Goal: Find specific page/section: Find specific page/section

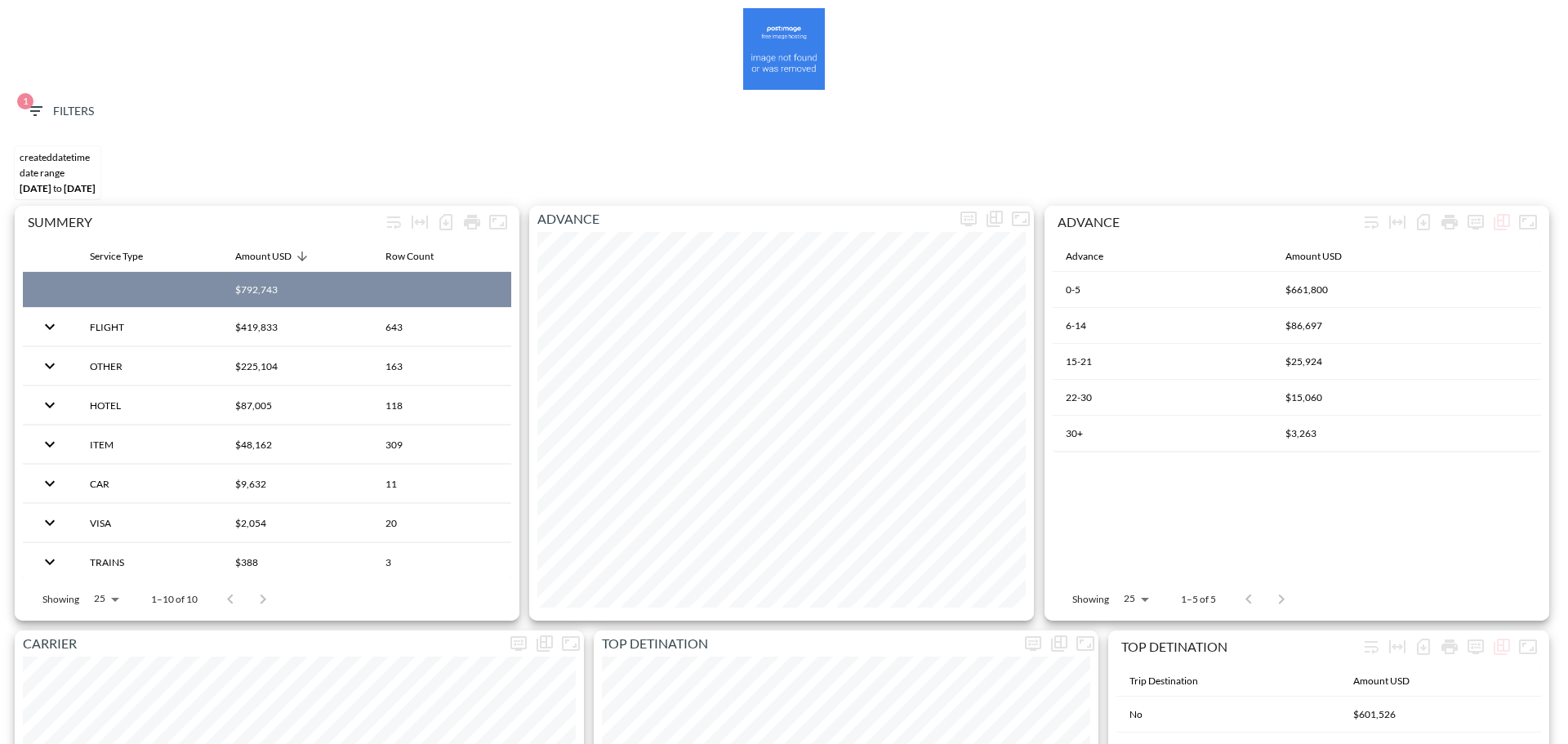
click at [63, 111] on span "1 Filters" at bounding box center [60, 111] width 68 height 20
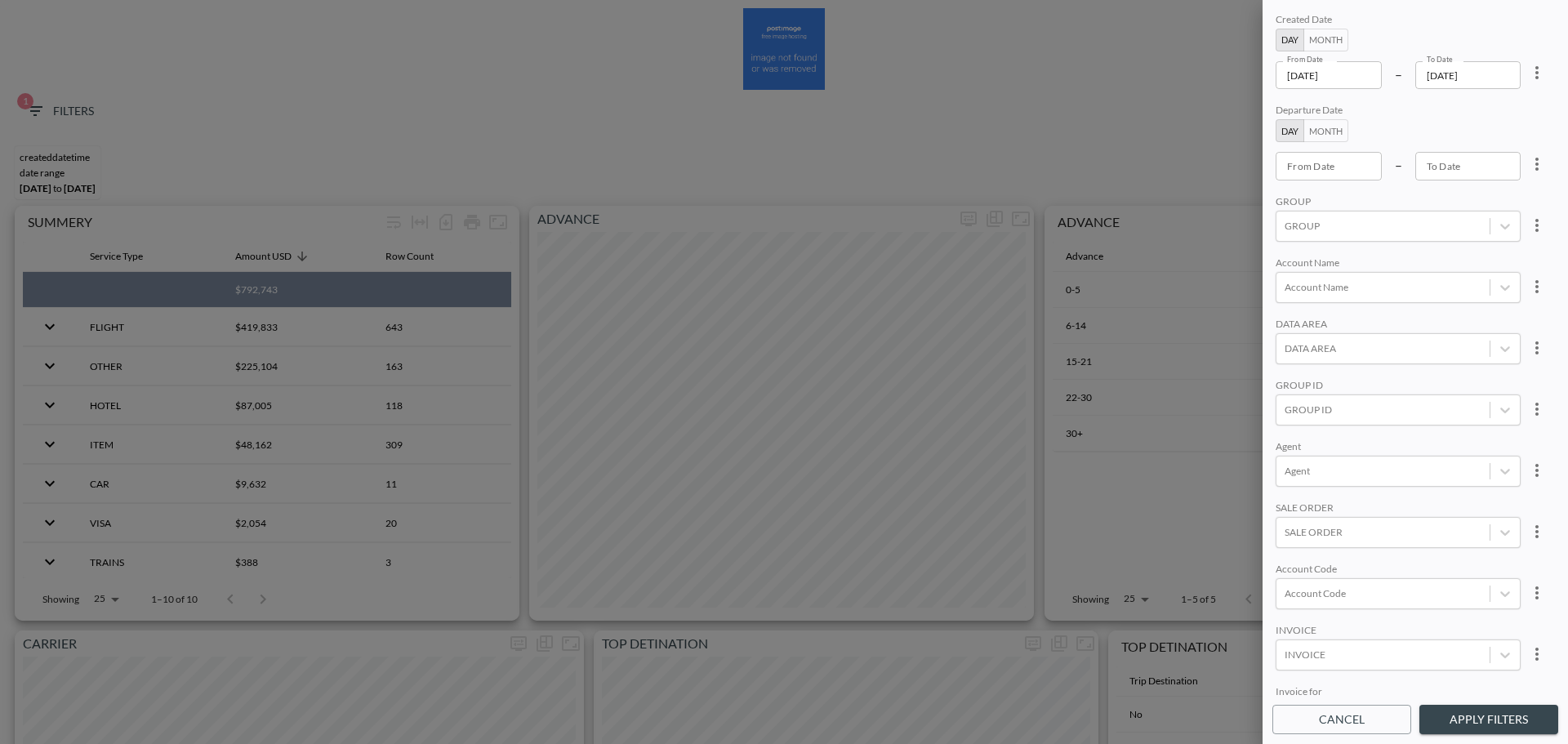
click at [1530, 70] on icon "more" at bounding box center [1536, 73] width 19 height 19
click at [1457, 124] on li "Clear" at bounding box center [1477, 111] width 147 height 30
click at [1351, 75] on input "From Date" at bounding box center [1328, 75] width 106 height 28
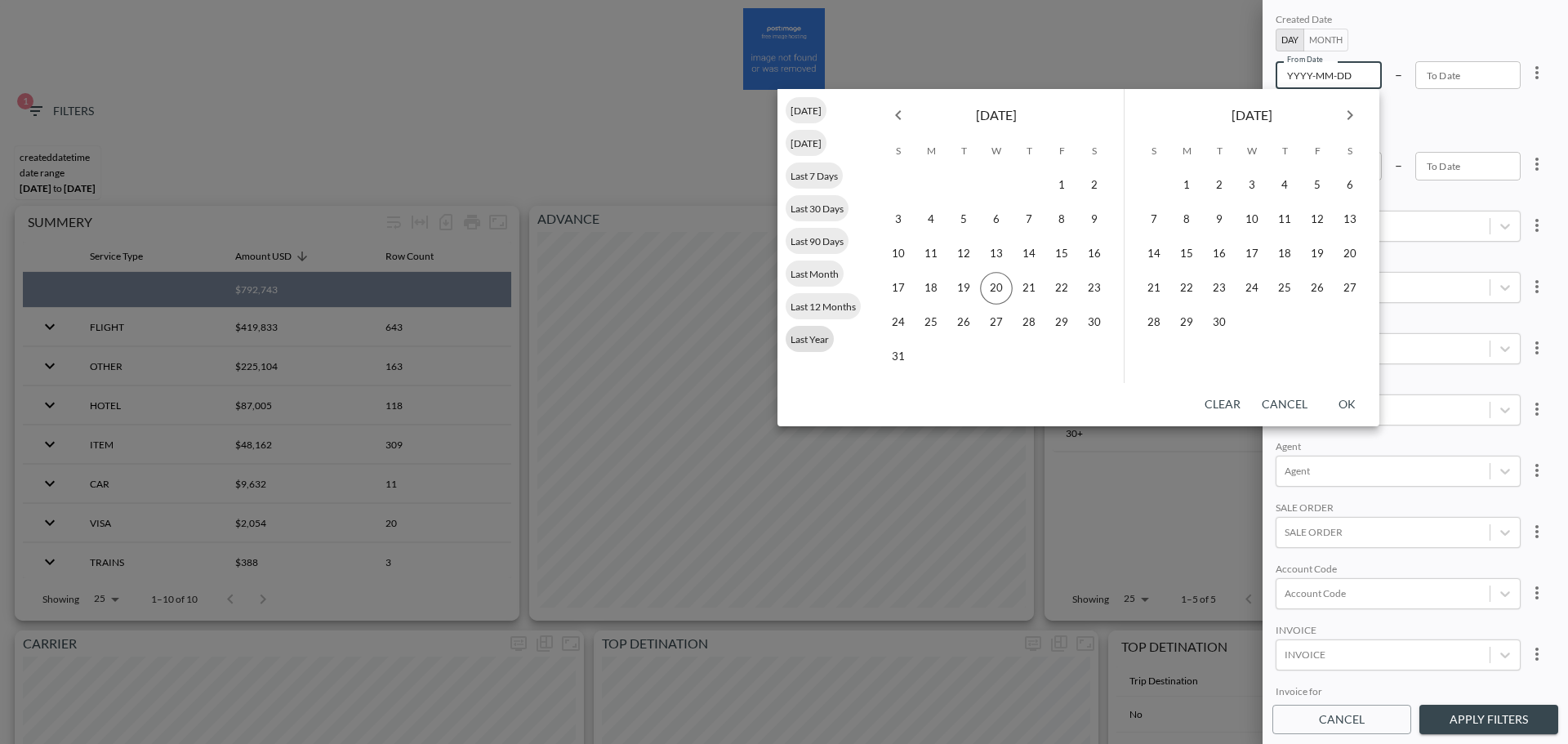
click at [824, 331] on div "Last Year" at bounding box center [809, 339] width 48 height 26
type input "[DATE]"
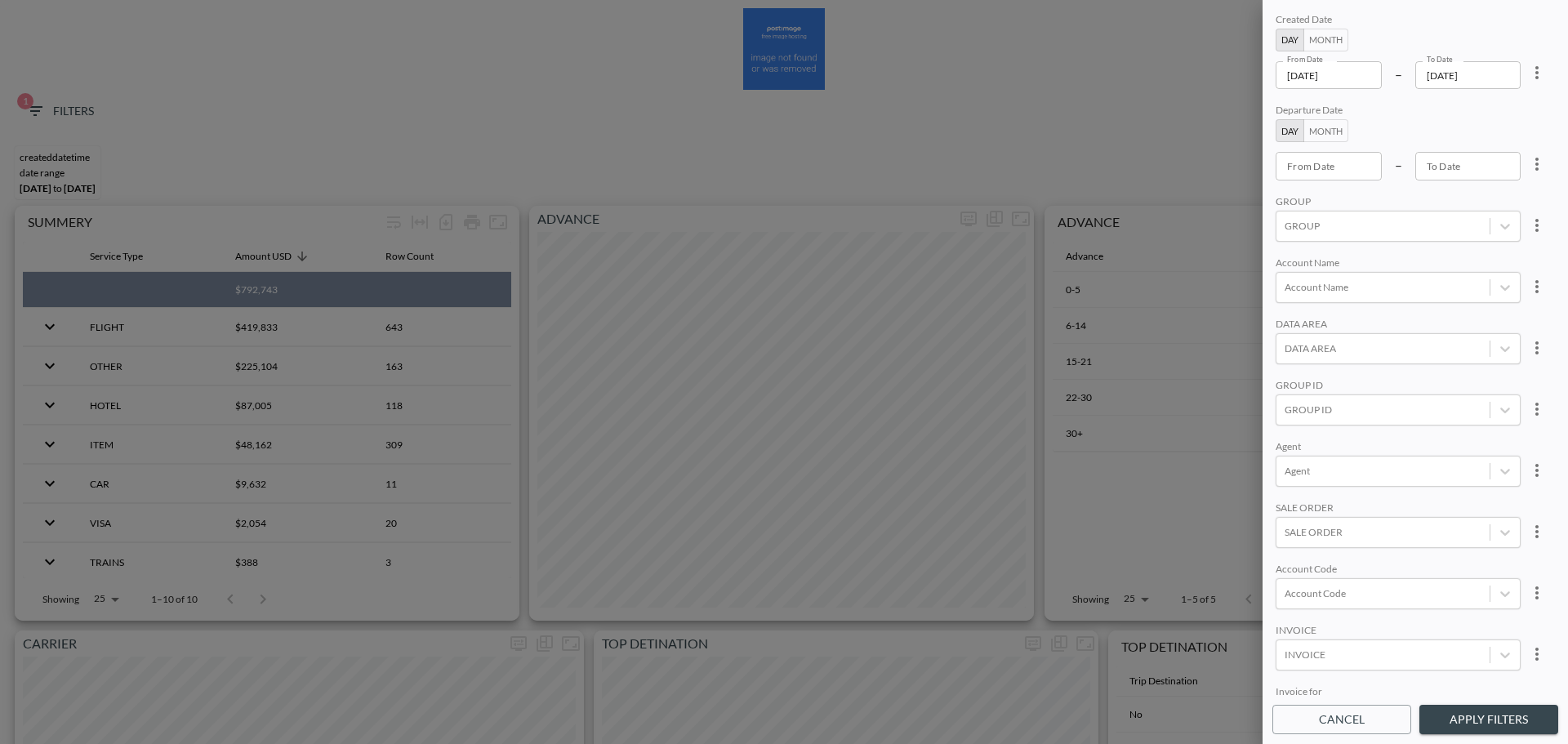
click at [1443, 77] on input "[DATE]" at bounding box center [1468, 75] width 106 height 28
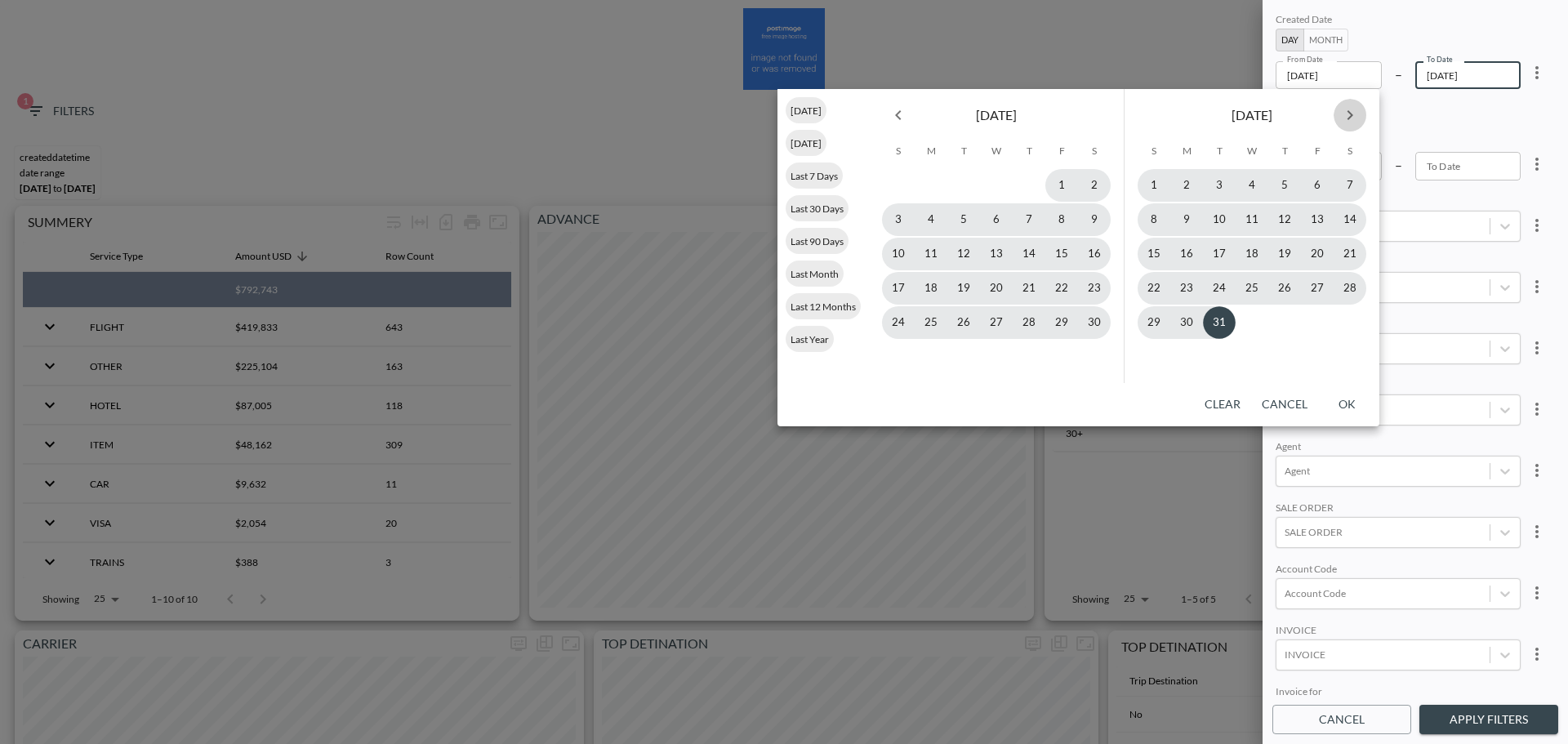
click at [1346, 121] on icon "Next month" at bounding box center [1350, 115] width 19 height 19
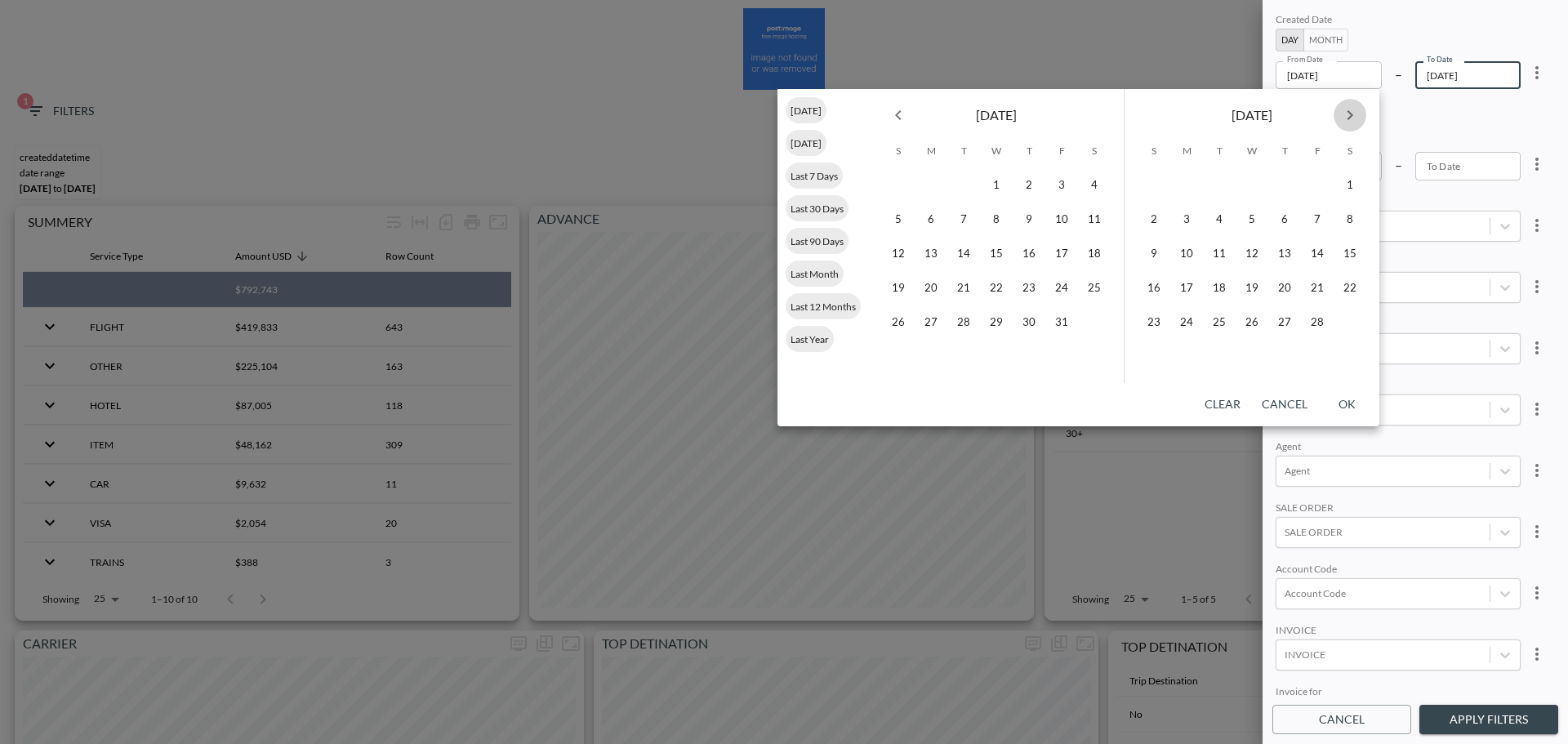
click at [1346, 121] on icon "Next month" at bounding box center [1350, 115] width 19 height 19
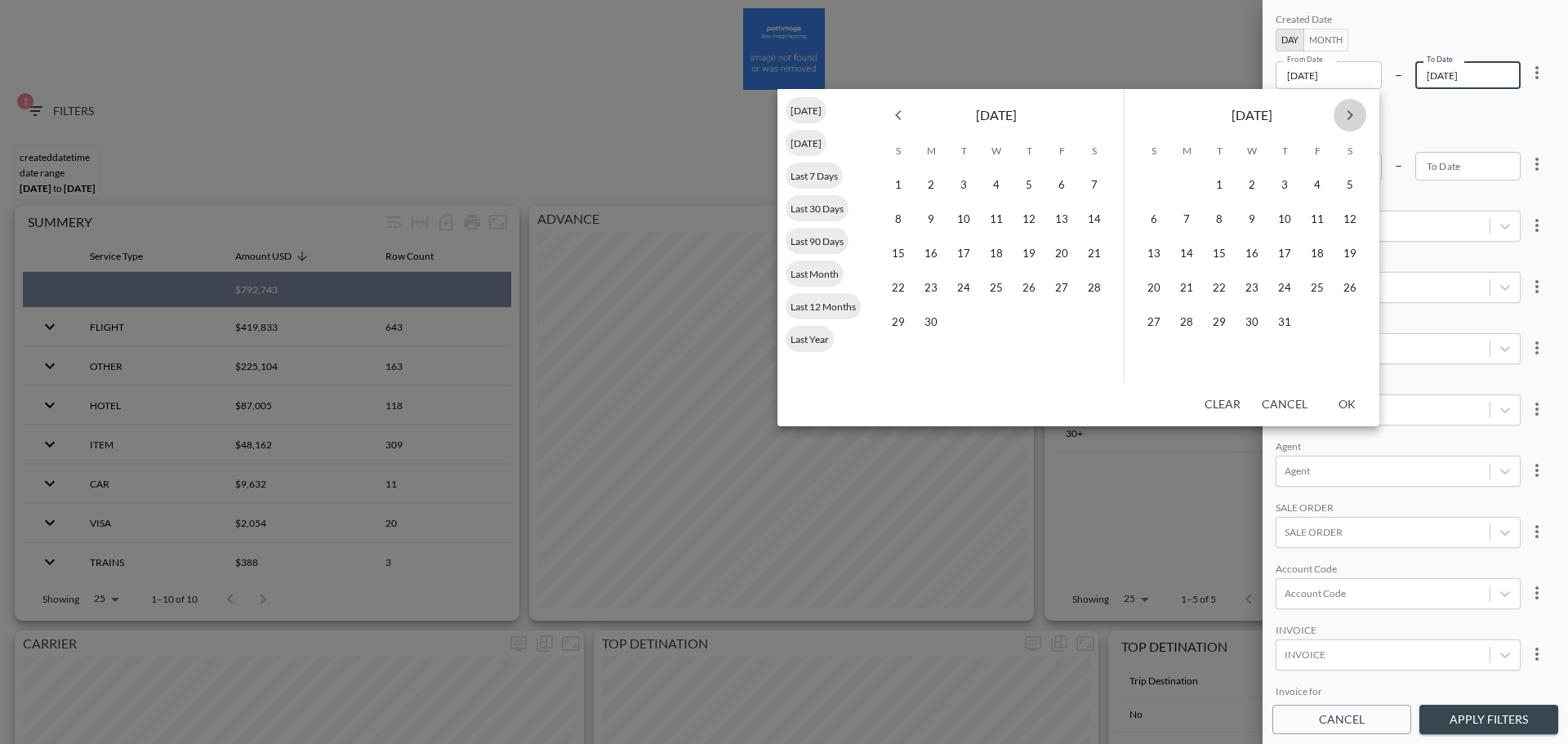
click at [1351, 112] on icon "Next month" at bounding box center [1350, 115] width 19 height 19
click at [1225, 289] on button "19" at bounding box center [1219, 288] width 32 height 32
type input "[DATE]"
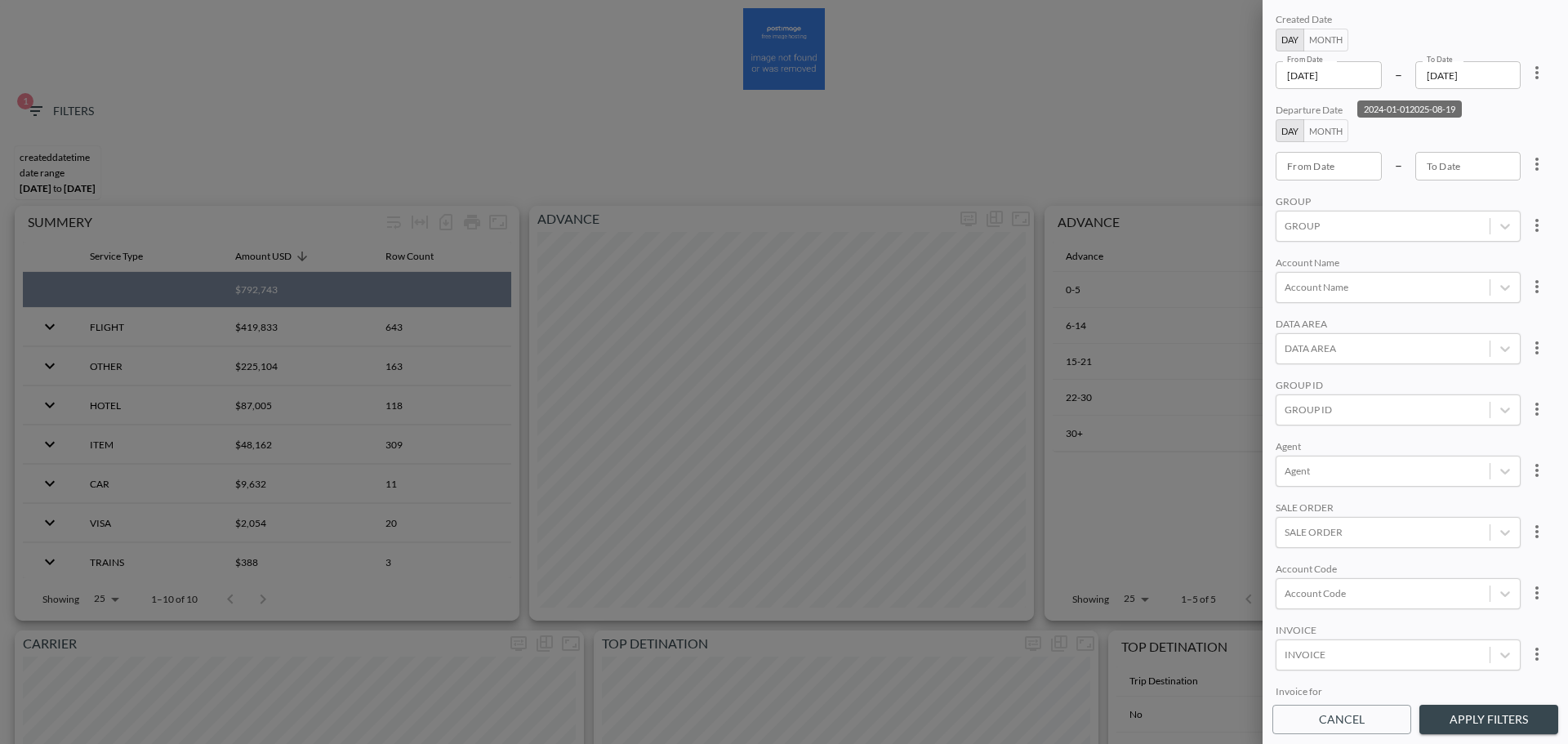
click at [1529, 64] on icon "more" at bounding box center [1536, 73] width 19 height 19
click at [1508, 109] on li "Clear" at bounding box center [1477, 111] width 147 height 30
click at [1321, 75] on div "From Date From Date" at bounding box center [1328, 75] width 106 height 28
type input "YYYY-MM-DD"
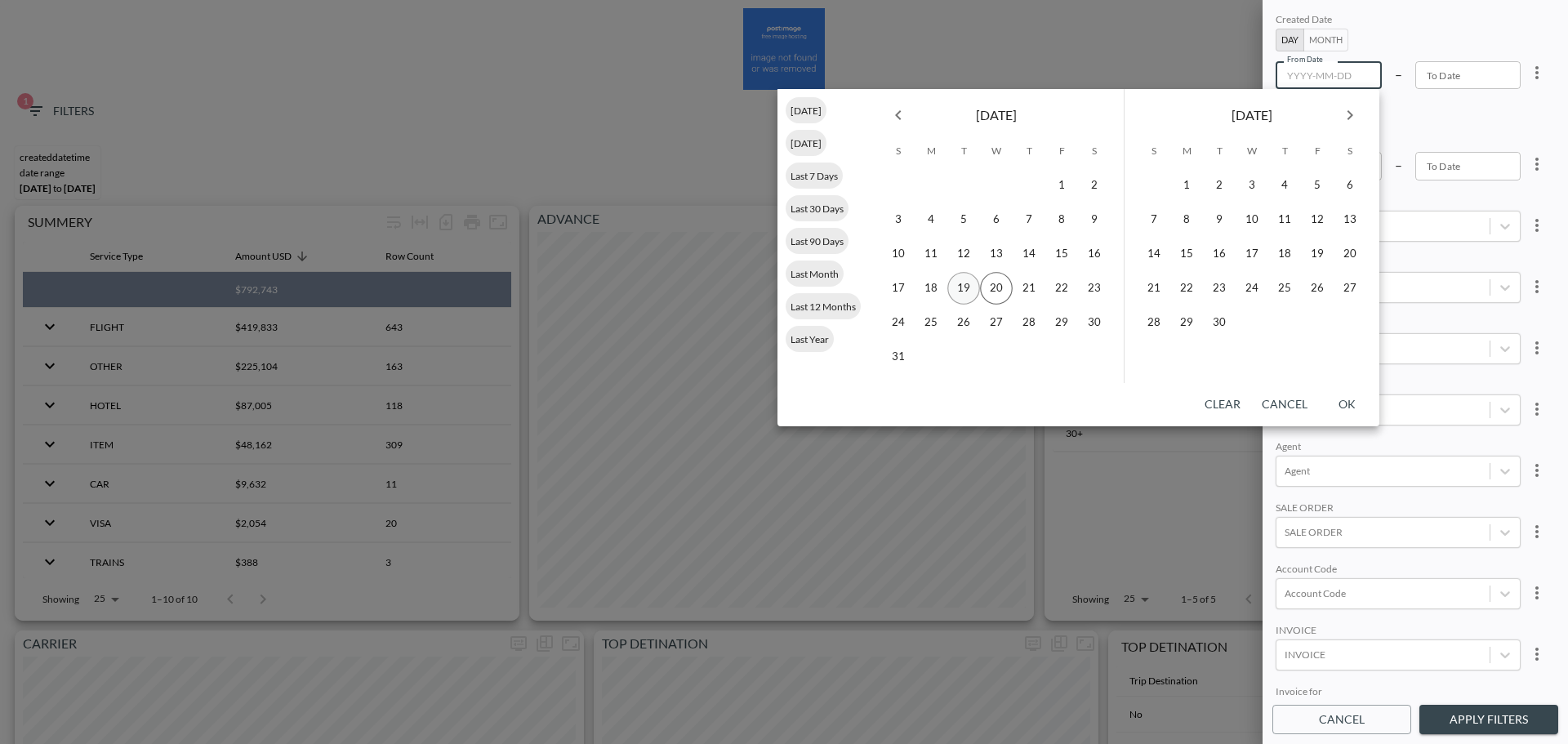
click at [956, 288] on button "19" at bounding box center [963, 288] width 32 height 32
type input "[DATE]"
type input "YYYY-MM-DD"
click at [960, 289] on button "19" at bounding box center [963, 288] width 32 height 32
type input "[DATE]"
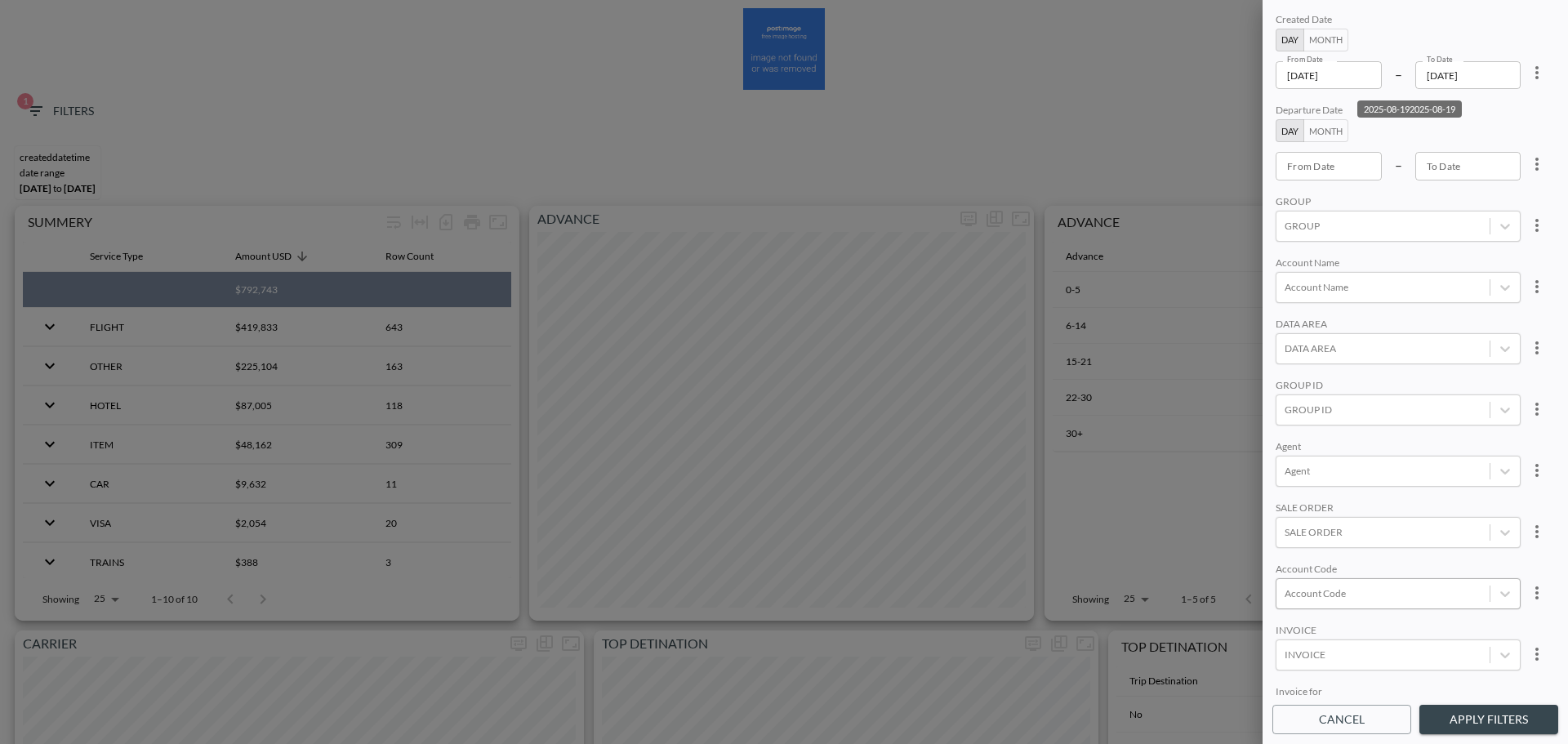
click at [1335, 586] on div at bounding box center [1383, 593] width 197 height 16
type input "ן"
click at [1278, 546] on input "IRIU" at bounding box center [1287, 540] width 34 height 34
type input "IRIU"
click at [1392, 501] on div "SALE ORDER" at bounding box center [1398, 509] width 245 height 16
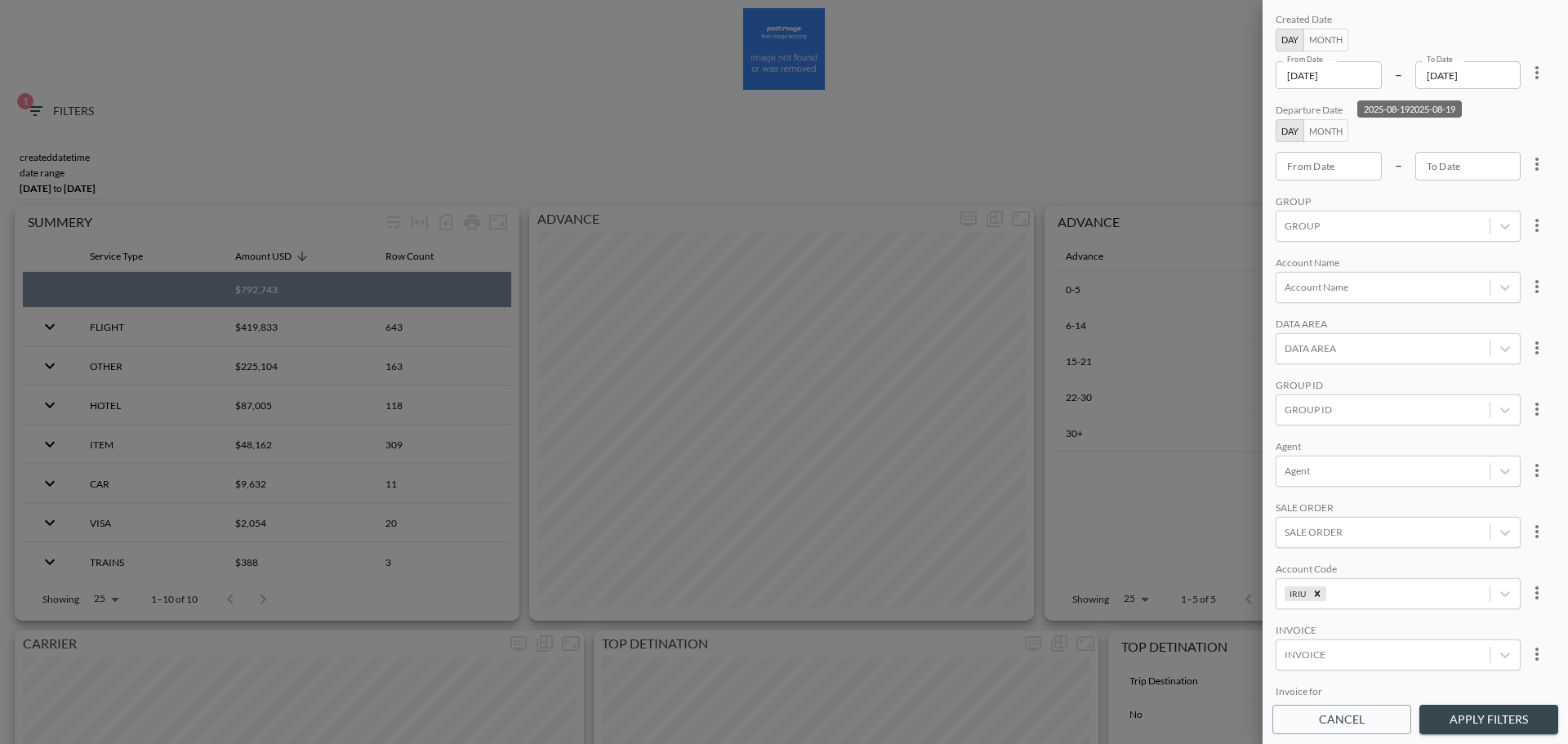
click at [1483, 733] on button "Apply Filters" at bounding box center [1488, 719] width 139 height 30
